Goal: Task Accomplishment & Management: Use online tool/utility

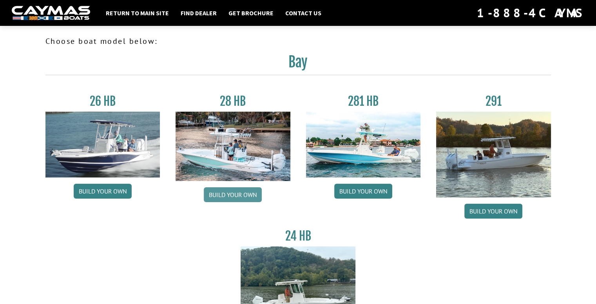
click at [234, 197] on link "Build your own" at bounding box center [233, 194] width 58 height 15
click at [130, 11] on link "Return to main site" at bounding box center [137, 13] width 71 height 10
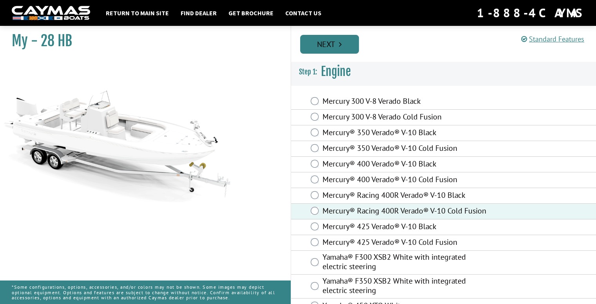
click at [334, 47] on link "Next" at bounding box center [329, 44] width 59 height 19
